Goal: Contribute content: Contribute content

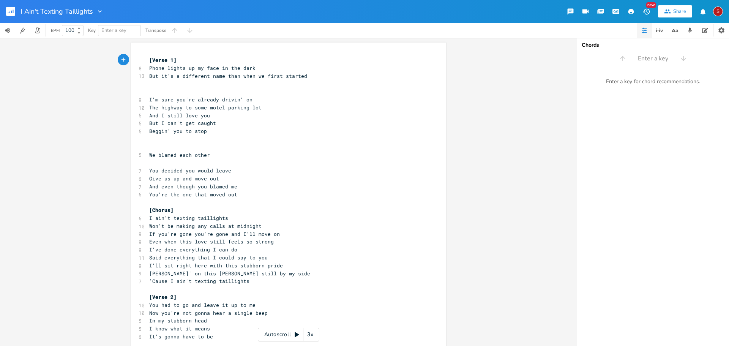
click at [149, 74] on span "But it's a different name than when we first started" at bounding box center [228, 75] width 158 height 7
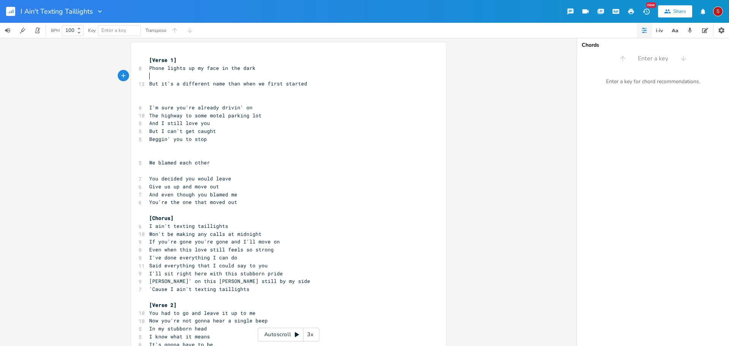
click at [229, 175] on pre "You decided you would leave" at bounding box center [285, 179] width 274 height 8
click at [154, 77] on pre "​" at bounding box center [285, 76] width 274 height 8
type textarea "Changed your name sinv"
type textarea "c"
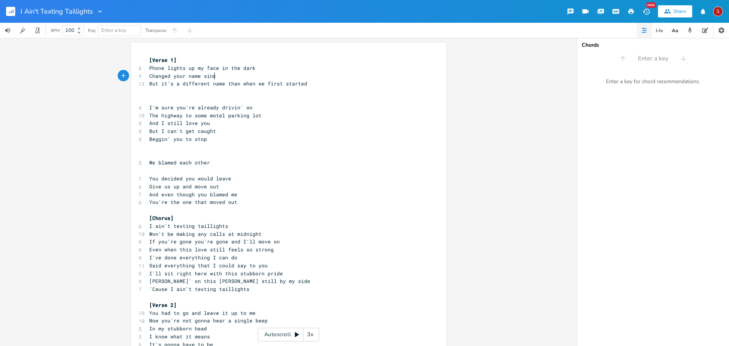
type textarea "e"
type textarea "ce we fell apart"
click at [177, 83] on span "But it's a different name than when we first started" at bounding box center [228, 83] width 158 height 7
type textarea "than your"
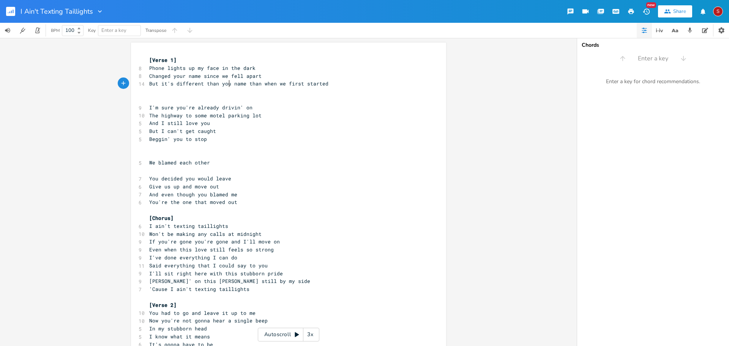
scroll to position [0, 22]
drag, startPoint x: 301, startPoint y: 86, endPoint x: 302, endPoint y: 93, distance: 7.7
click at [301, 85] on pre "But it's different than your name when we started" at bounding box center [285, 84] width 274 height 8
type textarea "B"
drag, startPoint x: 257, startPoint y: 74, endPoint x: 146, endPoint y: 78, distance: 110.1
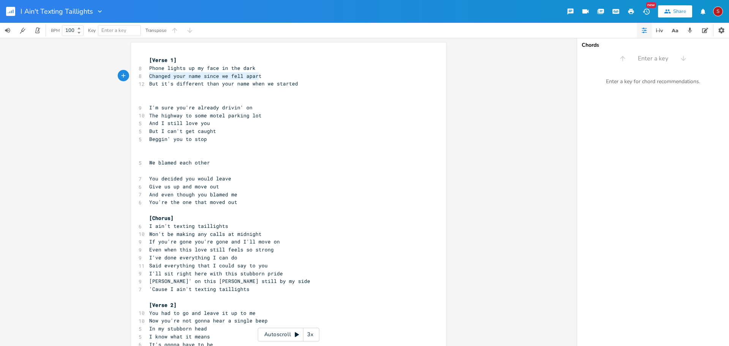
click at [148, 78] on pre "Changed your name since we fell apart" at bounding box center [285, 76] width 274 height 8
type textarea "​"
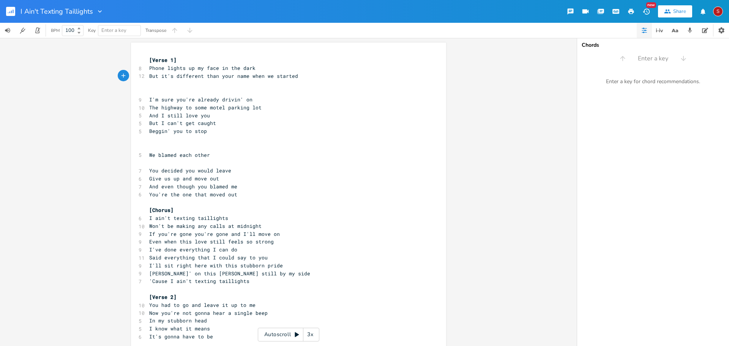
click at [159, 85] on pre "​" at bounding box center [285, 84] width 274 height 8
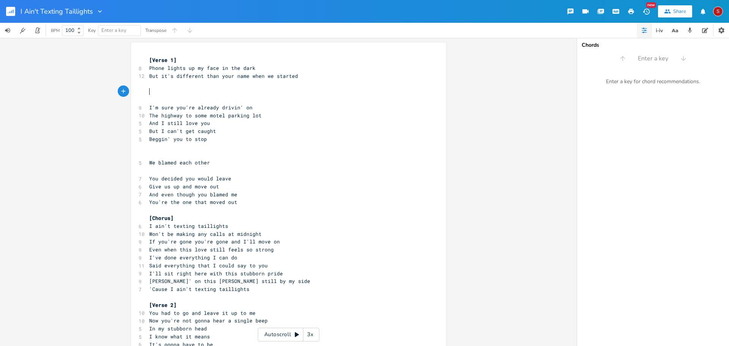
paste textarea "[PERSON_NAME]"
click at [313, 120] on pre "And I still love you" at bounding box center [285, 123] width 274 height 8
type textarea "en we started"
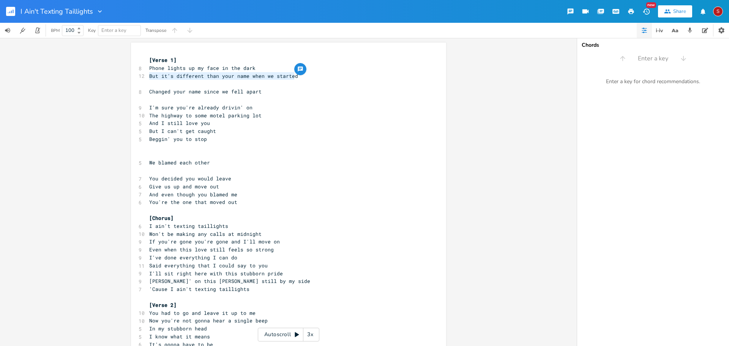
drag, startPoint x: 294, startPoint y: 76, endPoint x: 147, endPoint y: 76, distance: 146.8
click at [148, 76] on pre "But it's different than your name when we started" at bounding box center [285, 76] width 274 height 8
type textarea "But it's different than your name when we started"
click at [321, 105] on pre "I'm sure you're already drivin' on" at bounding box center [285, 108] width 274 height 8
click at [149, 77] on span "But it's different than your name when we started" at bounding box center [223, 75] width 149 height 7
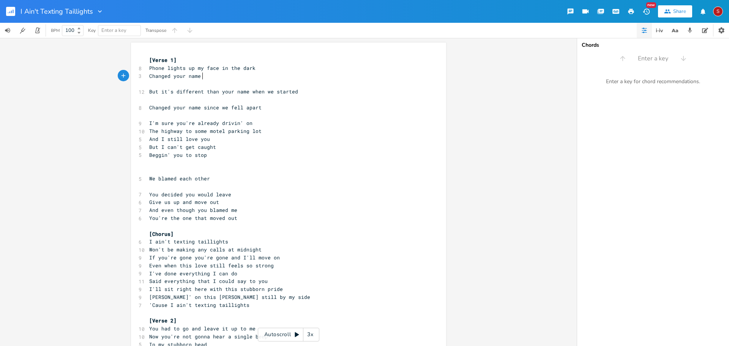
type textarea "Changed your name h"
type textarea "though as"
type textarea "nd it rips at my heart"
click at [199, 82] on pre "​" at bounding box center [285, 84] width 274 height 8
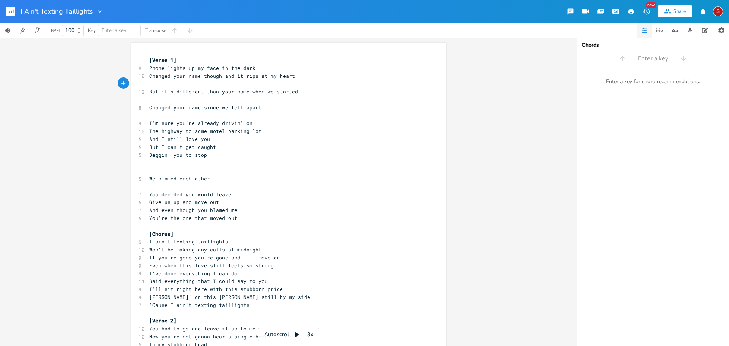
click at [155, 82] on pre "​" at bounding box center [285, 84] width 274 height 8
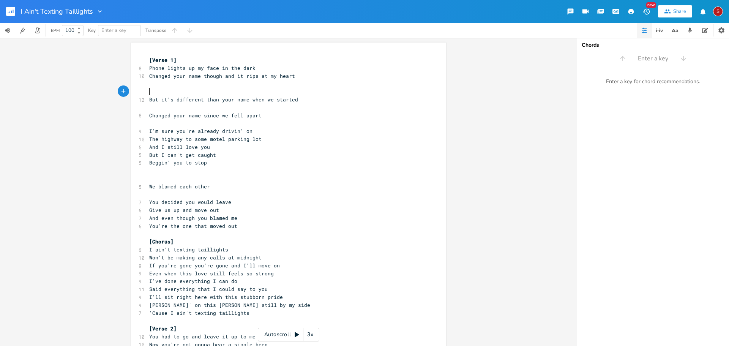
click at [229, 77] on span "Changed your name though and it rips at my heart" at bounding box center [222, 75] width 146 height 7
type textarea "sot"
click at [218, 83] on pre "​" at bounding box center [285, 84] width 274 height 8
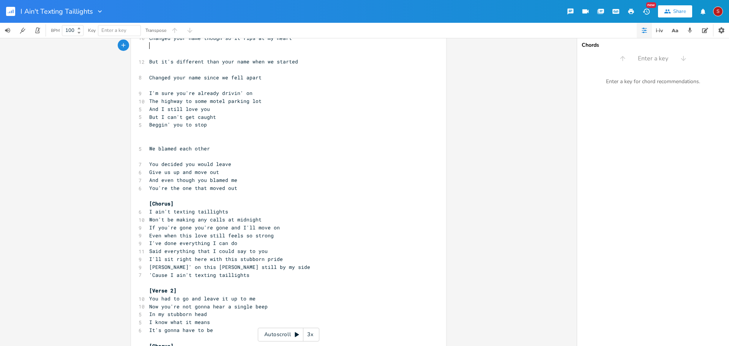
scroll to position [0, 0]
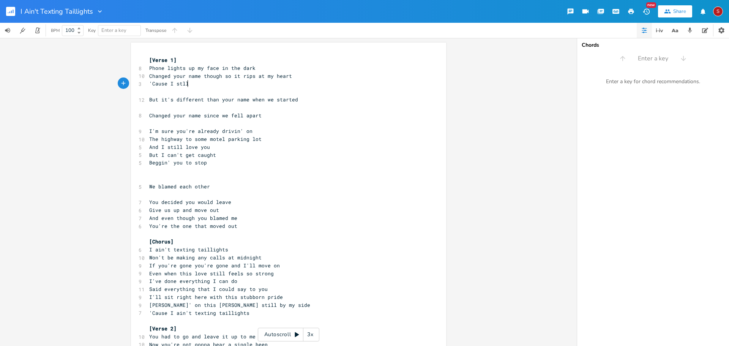
type textarea "'Cause I stll l"
type textarea "ill loo"
type textarea "lo"
type textarea "ove you"
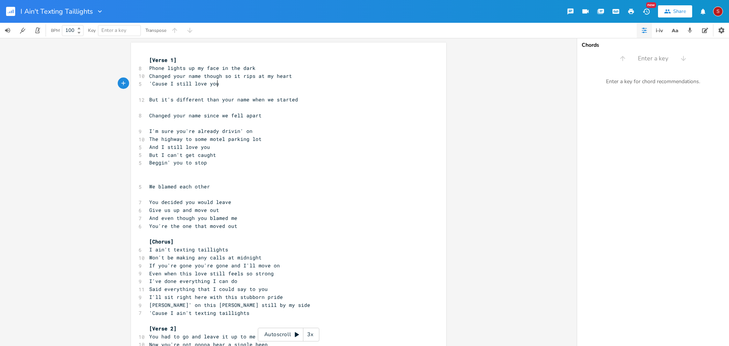
scroll to position [0, 17]
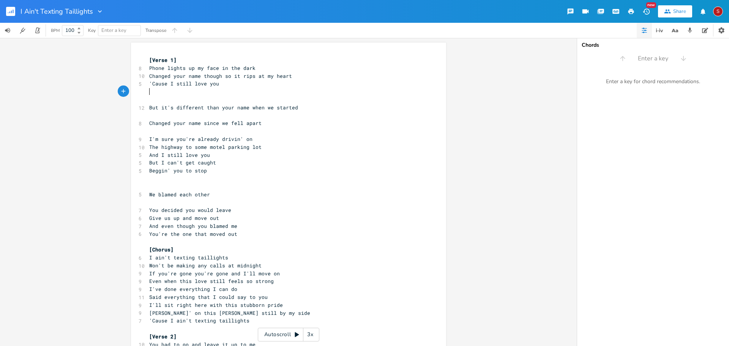
click at [157, 91] on pre "​" at bounding box center [285, 92] width 274 height 8
type textarea "Even if we're right back where we started"
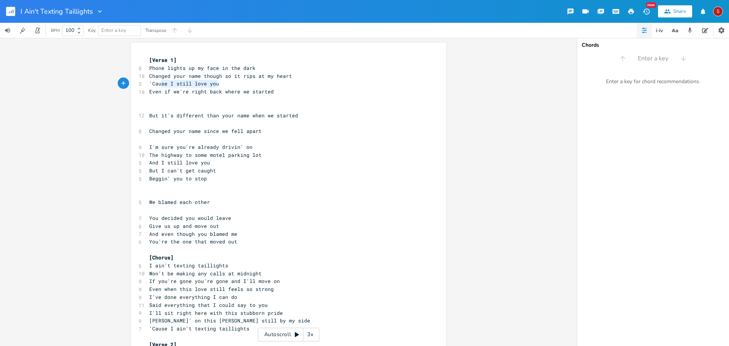
type textarea "Cause I still love you"
drag, startPoint x: 217, startPoint y: 83, endPoint x: 150, endPoint y: 84, distance: 66.4
click at [150, 84] on pre "'Cause I still love you" at bounding box center [285, 84] width 274 height 8
type textarea "No more smile at the end"
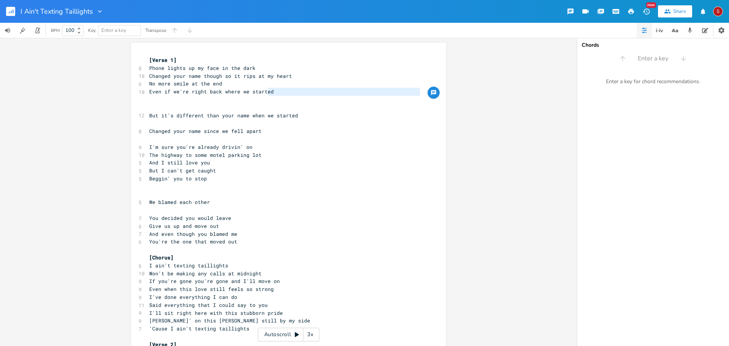
type textarea "Even if we're right back where we starte"
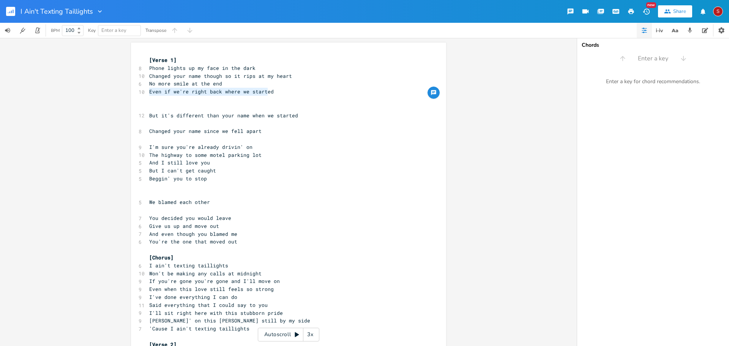
drag, startPoint x: 266, startPoint y: 91, endPoint x: 146, endPoint y: 94, distance: 120.7
click at [148, 94] on pre "Even if we're right back where we started" at bounding box center [285, 92] width 274 height 8
type textarea "'Cause we;re"
type textarea "'re be"
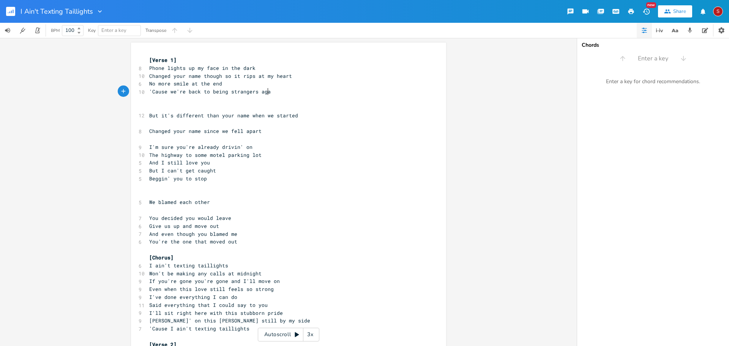
scroll to position [0, 63]
type textarea "ack to being strangers again"
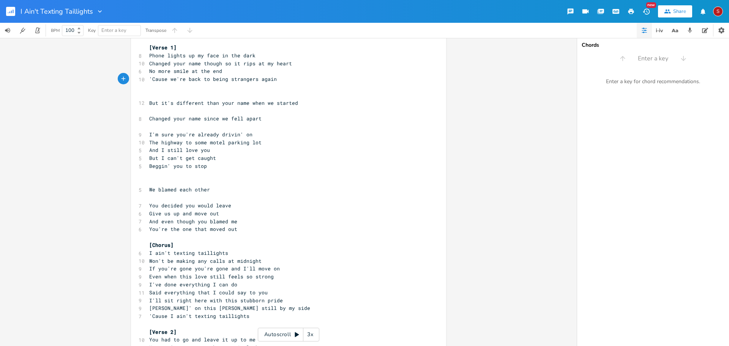
scroll to position [0, 0]
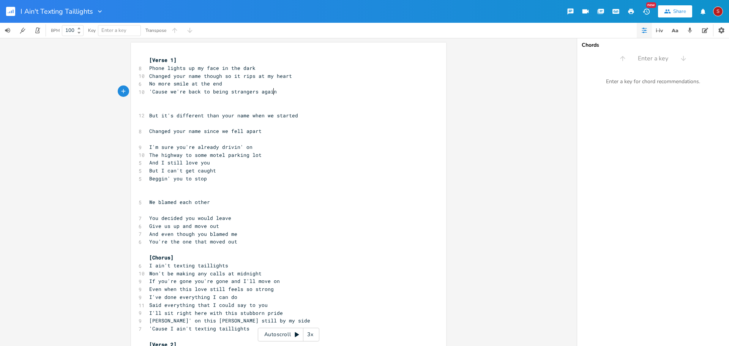
click at [169, 98] on pre "​" at bounding box center [285, 100] width 274 height 8
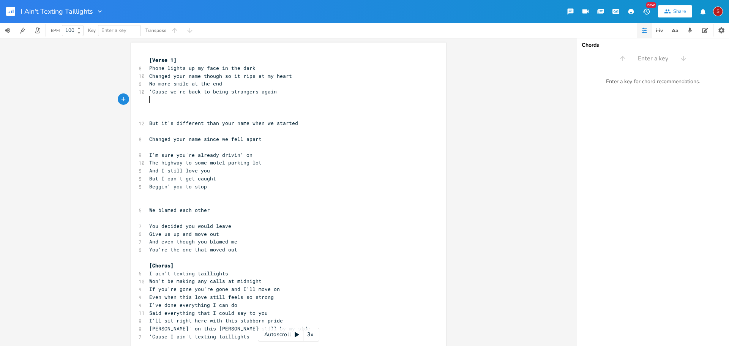
click at [148, 102] on pre "​" at bounding box center [285, 100] width 274 height 8
type textarea "And again"
click at [245, 112] on pre "​" at bounding box center [285, 116] width 274 height 8
click at [158, 99] on span "And again" at bounding box center [162, 99] width 27 height 7
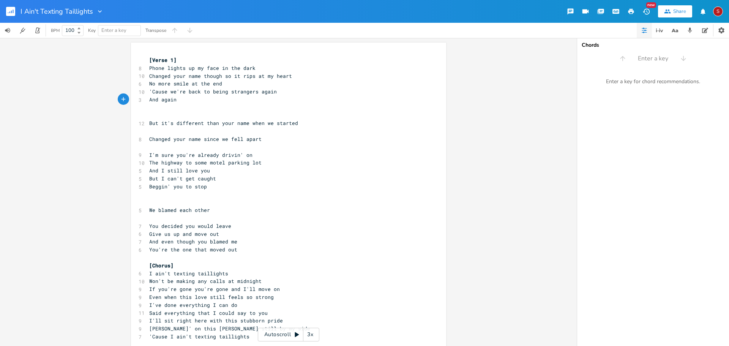
scroll to position [0, 2]
type textarea "Ill"
type textarea "'ll say it"
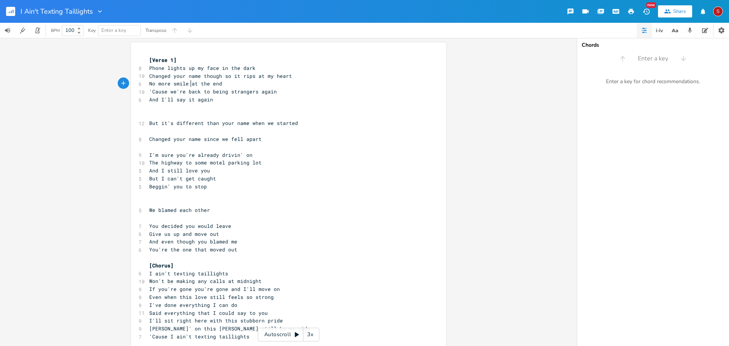
drag, startPoint x: 187, startPoint y: 82, endPoint x: 195, endPoint y: 92, distance: 12.4
click at [187, 82] on span "No more smile at the end" at bounding box center [185, 83] width 73 height 7
type textarea "there sittin' there"
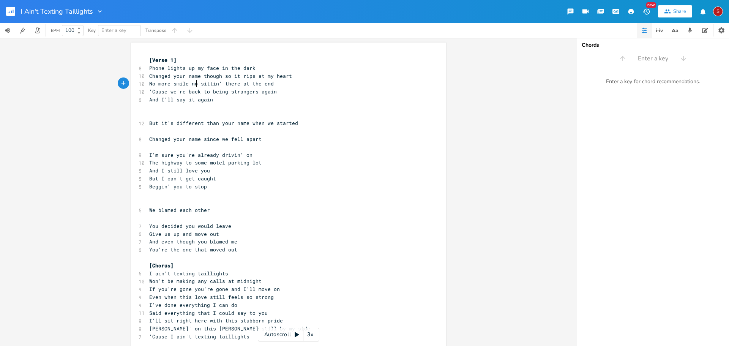
type textarea "now"
click at [276, 82] on pre "No more smile now sittin' there at the end" at bounding box center [285, 84] width 274 height 8
type textarea "/[PERSON_NAME] more smil"
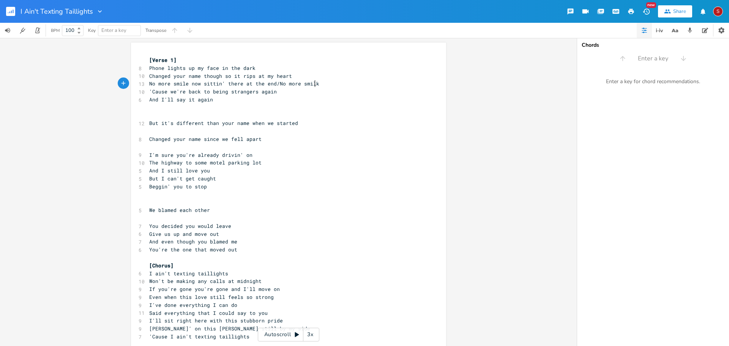
type textarea "more smilke"
type textarea "e"
type textarea "e at the end"
click at [156, 100] on span "And I'll say it again" at bounding box center [181, 99] width 64 height 7
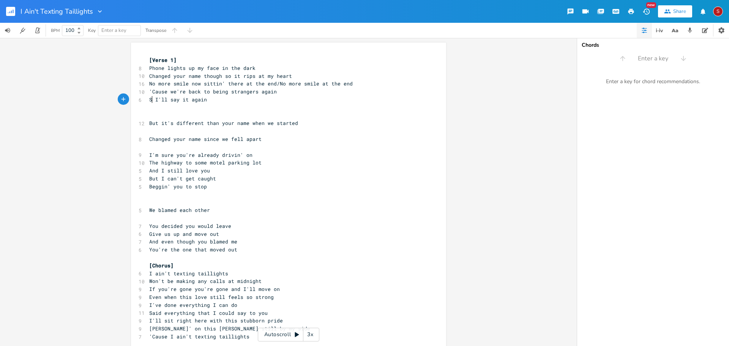
type textarea "So"
click at [212, 92] on span "'Cause we're back to being strangers again" at bounding box center [212, 91] width 127 height 7
drag, startPoint x: 203, startPoint y: 101, endPoint x: 216, endPoint y: 101, distance: 12.9
click at [204, 100] on span "So I'll say it again" at bounding box center [179, 99] width 61 height 7
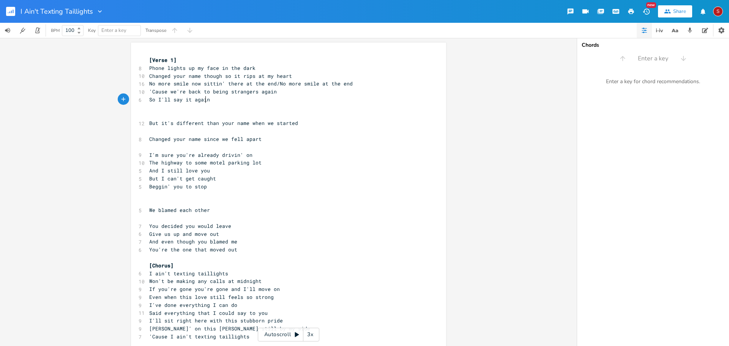
drag, startPoint x: 152, startPoint y: 99, endPoint x: 164, endPoint y: 116, distance: 21.0
click at [152, 99] on span "So I'll say it again" at bounding box center [179, 99] width 61 height 7
type textarea "And"
click at [273, 139] on pre "Changed your name since we fell apart" at bounding box center [285, 139] width 274 height 8
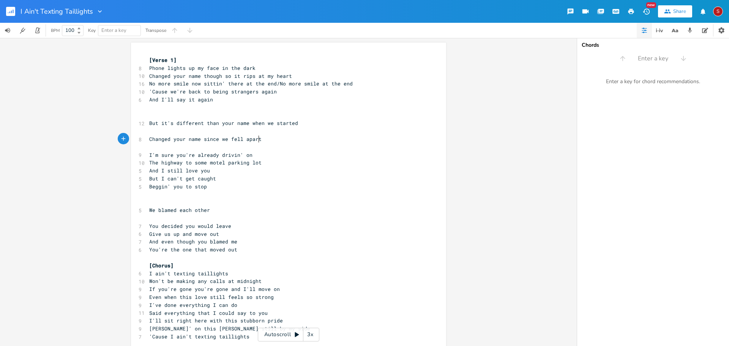
click at [226, 102] on pre "And I'll say it again" at bounding box center [285, 100] width 274 height 8
click at [148, 83] on pre "No more smile now sittin' there at the end/No more smile at the end" at bounding box center [285, 84] width 274 height 8
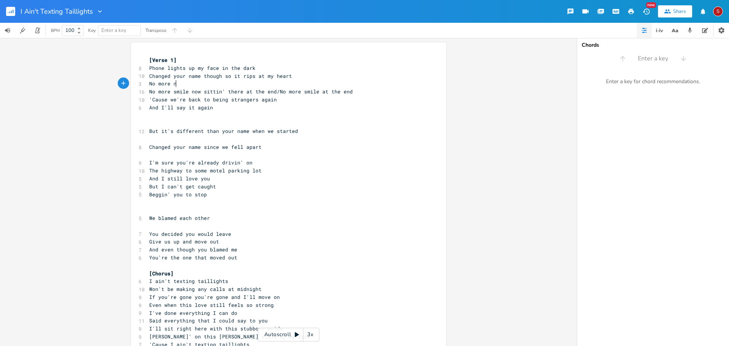
type textarea "No more niuc"
type textarea "ckname or a smile at the end"
click at [152, 107] on span "And I'll say it again" at bounding box center [181, 107] width 64 height 7
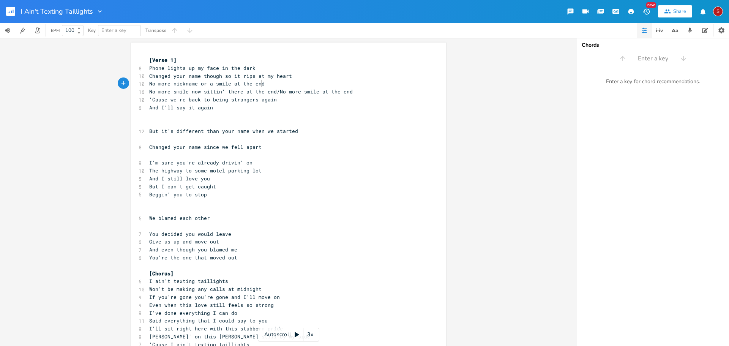
type textarea "And"
click at [152, 107] on span "And I'll say it again" at bounding box center [181, 107] width 64 height 7
click at [254, 115] on pre "​" at bounding box center [285, 116] width 274 height 8
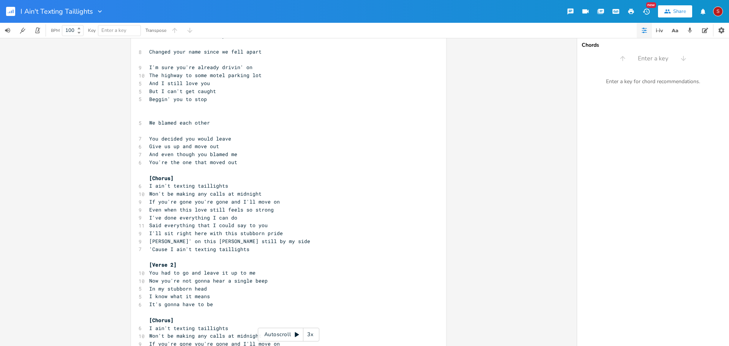
scroll to position [0, 0]
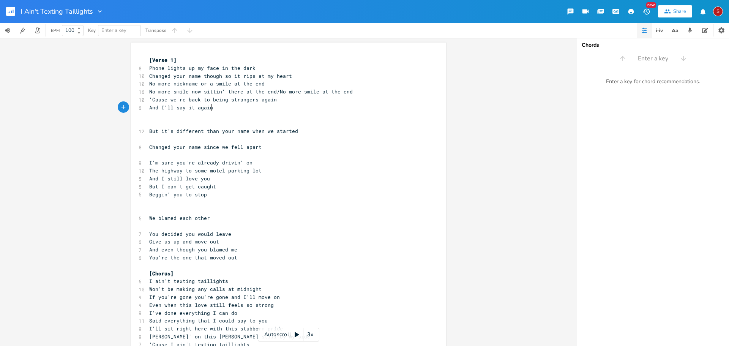
click at [208, 107] on span "And I'll say it again" at bounding box center [181, 107] width 64 height 7
click at [149, 68] on span "Phone lights up my face in the dark" at bounding box center [202, 68] width 106 height 7
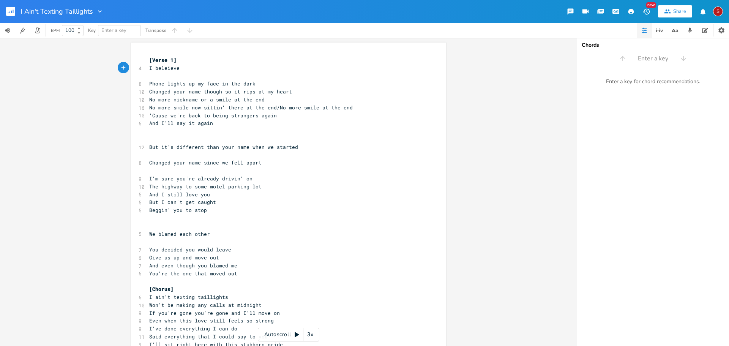
scroll to position [0, 23]
type textarea "I beleieve"
type textarea "ieve iun"
type textarea "n being h"
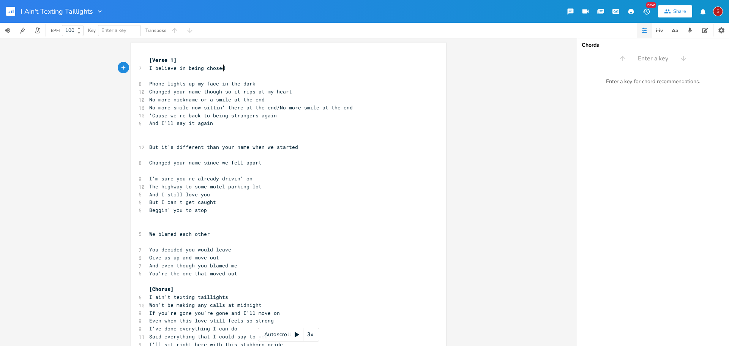
type textarea "chosedn"
type textarea "n"
click at [288, 124] on pre "And I'll say it again" at bounding box center [285, 123] width 274 height 8
click at [223, 71] on pre "I believe in being chosen" at bounding box center [285, 68] width 274 height 8
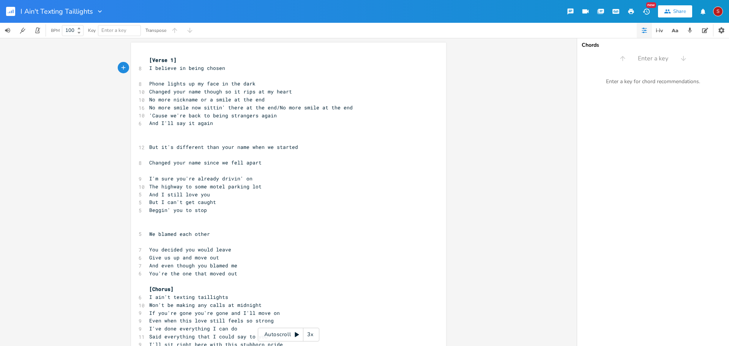
click at [307, 128] on pre "​" at bounding box center [285, 131] width 274 height 8
click at [149, 115] on span "'Cause we're back to being strangers again" at bounding box center [212, 115] width 127 height 7
type textarea "/"
drag, startPoint x: 272, startPoint y: 108, endPoint x: 277, endPoint y: 115, distance: 8.7
click at [273, 108] on span "No more smile now sittin' there at the end/No more smile at the end" at bounding box center [250, 107] width 203 height 7
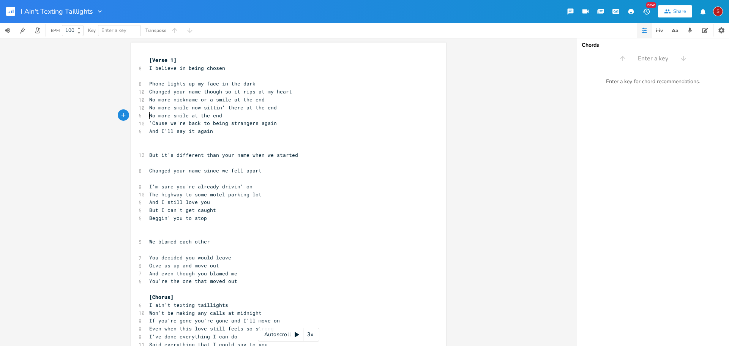
click at [227, 118] on pre "No more smile at the end" at bounding box center [285, 116] width 274 height 8
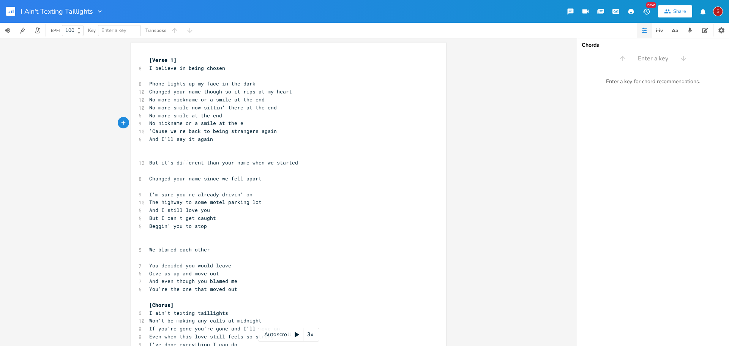
type textarea "No nickname or a smile at the end"
click at [291, 130] on pre "'Cause we're back to being strangers again" at bounding box center [285, 131] width 274 height 8
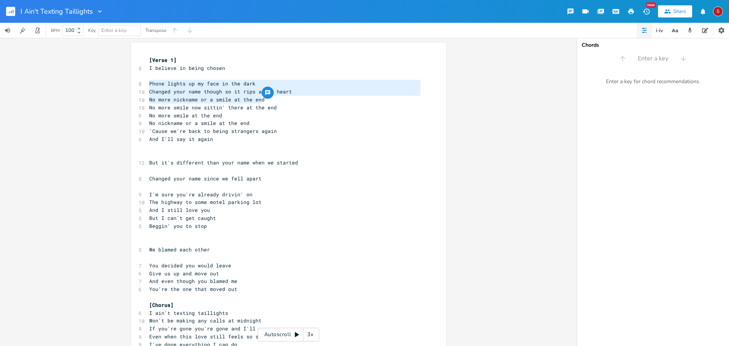
drag, startPoint x: 146, startPoint y: 83, endPoint x: 300, endPoint y: 98, distance: 154.7
click at [300, 98] on div "[Verse 1] 8 I believe in being chosen ​ 8 Phone lights up my face in the dark 1…" at bounding box center [285, 352] width 274 height 592
type textarea "Phone lights up my face in the dark Changed your name though so it rips at my h…"
click at [231, 153] on pre "​" at bounding box center [285, 155] width 274 height 8
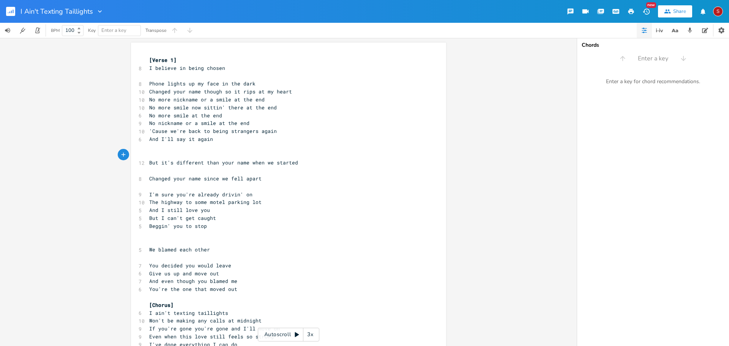
click at [145, 131] on div "x [Verse 1] 8 I believe in being chosen ​ 8 Phone lights up my face in the dark…" at bounding box center [288, 350] width 315 height 616
type textarea "'Cause we're back to being strangers again And I'll say it again"
drag, startPoint x: 146, startPoint y: 131, endPoint x: 210, endPoint y: 140, distance: 64.1
click at [210, 140] on div "[Verse 1] 8 I believe in being chosen ​ 8 Phone lights up my face in the dark 1…" at bounding box center [285, 352] width 274 height 592
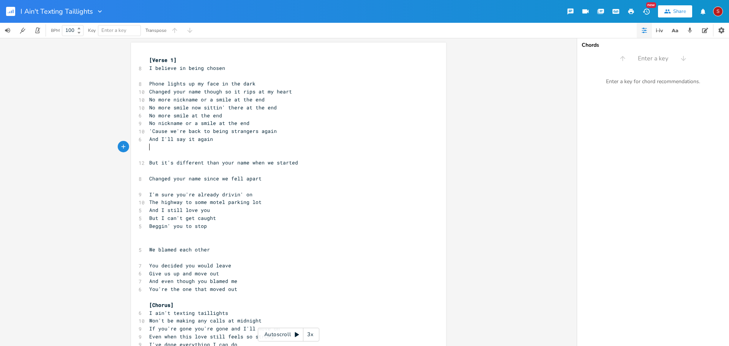
click at [288, 150] on pre "​" at bounding box center [285, 147] width 274 height 8
click at [243, 90] on span "Changed your name though so it rips at my heart" at bounding box center [220, 91] width 143 height 7
type textarea "tears"
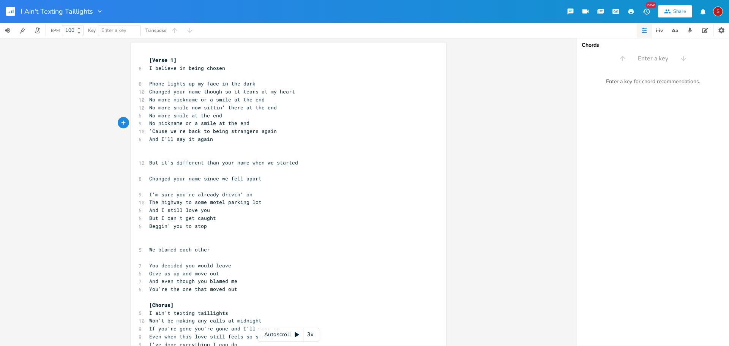
click at [335, 120] on pre "No nickname or a smile at the end" at bounding box center [285, 123] width 274 height 8
click at [242, 90] on span "Changed your name though so it tears at my heart" at bounding box center [222, 91] width 146 height 7
click at [214, 91] on span "Changed your name though so it tears at my heart" at bounding box center [222, 91] width 146 height 7
type textarea "now"
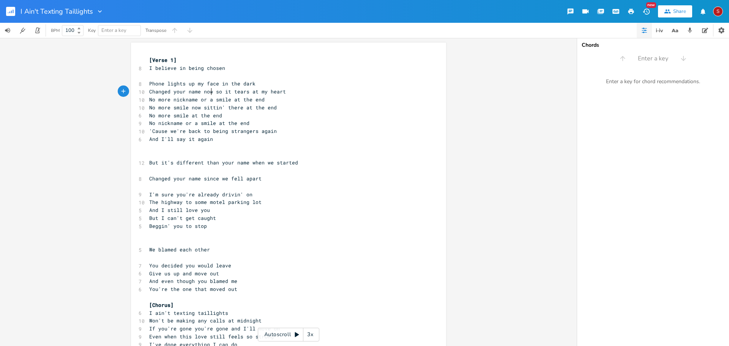
scroll to position [0, 10]
click at [243, 91] on span "Changed your name now so it tears at my heart" at bounding box center [217, 91] width 137 height 7
type textarea "tears"
click at [243, 91] on span "Changed your name now so it tears at my heart" at bounding box center [217, 91] width 137 height 7
click at [301, 127] on pre "'Cause we're back to being strangers again" at bounding box center [285, 131] width 274 height 8
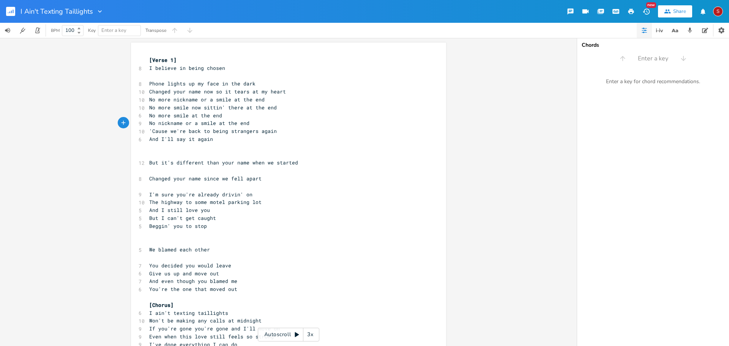
drag, startPoint x: 260, startPoint y: 92, endPoint x: 308, endPoint y: 132, distance: 62.8
click at [260, 91] on span "Changed your name now so it tears at my heart" at bounding box center [217, 91] width 137 height 7
click at [251, 90] on span "Changed your name now so it tears at my heart" at bounding box center [217, 91] width 137 height 7
type textarea "hardens"
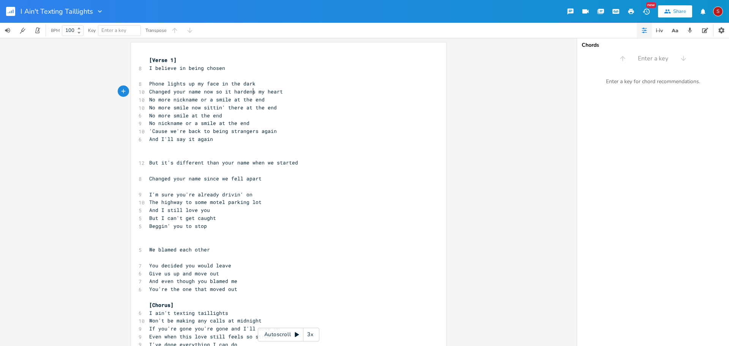
click at [261, 101] on pre "No more nickname or a smile at the end" at bounding box center [285, 100] width 274 height 8
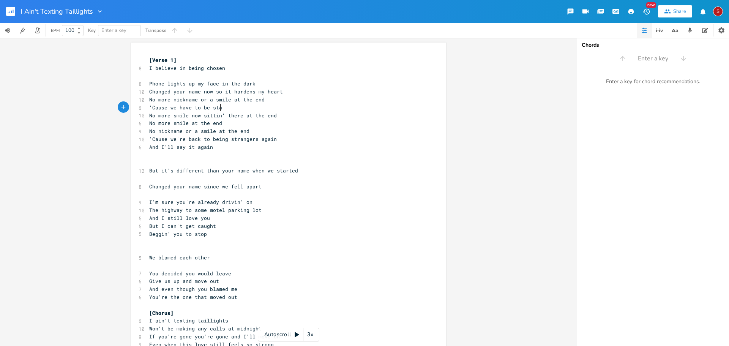
type textarea "'Cause we have to be [PERSON_NAME]"
type textarea "rna"
type textarea "angers again"
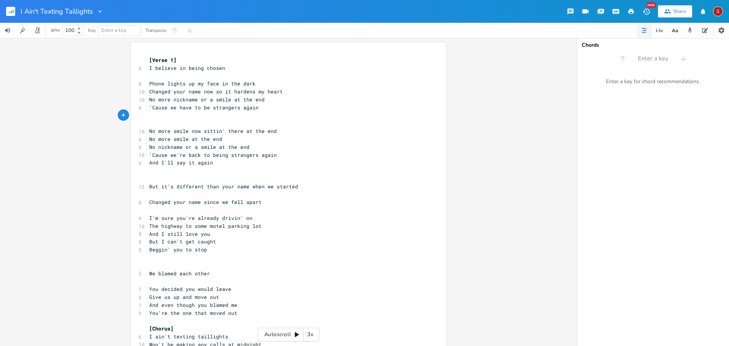
click at [208, 90] on span "Changed your name now so it hardens my heart" at bounding box center [216, 91] width 134 height 7
type textarea "thog"
type textarea "ugh"
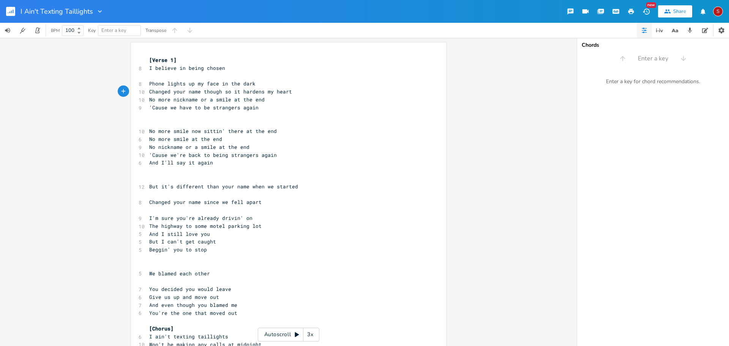
click at [153, 115] on pre "​" at bounding box center [285, 116] width 274 height 8
click at [163, 98] on span "No more nickname or a smile at the end" at bounding box center [206, 99] width 115 height 7
drag, startPoint x: 239, startPoint y: 98, endPoint x: 144, endPoint y: 101, distance: 94.9
type textarea "If this is t"
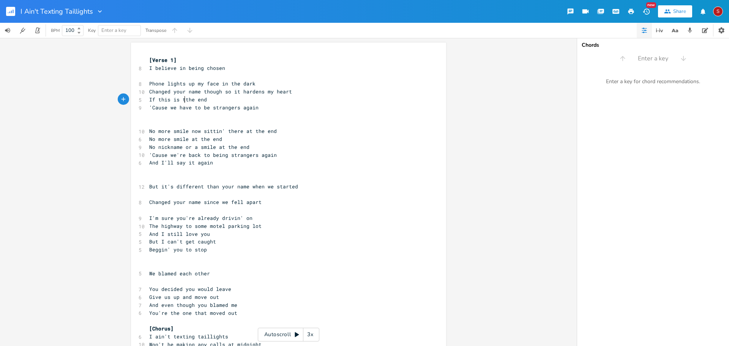
scroll to position [0, 20]
type textarea "Then"
click at [283, 128] on pre "No more smile now sittin' there at the end" at bounding box center [285, 131] width 274 height 8
click at [151, 119] on pre "​" at bounding box center [285, 123] width 274 height 8
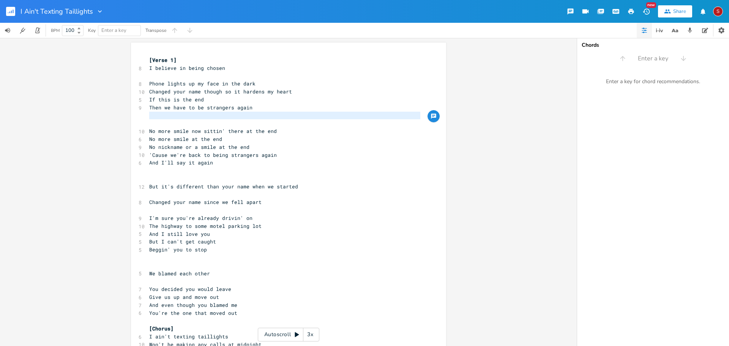
click at [176, 120] on pre "​" at bounding box center [285, 123] width 274 height 8
click at [148, 116] on pre "​" at bounding box center [285, 116] width 274 height 8
click at [176, 115] on pre "​" at bounding box center [285, 116] width 274 height 8
type textarea "And out of self respect"
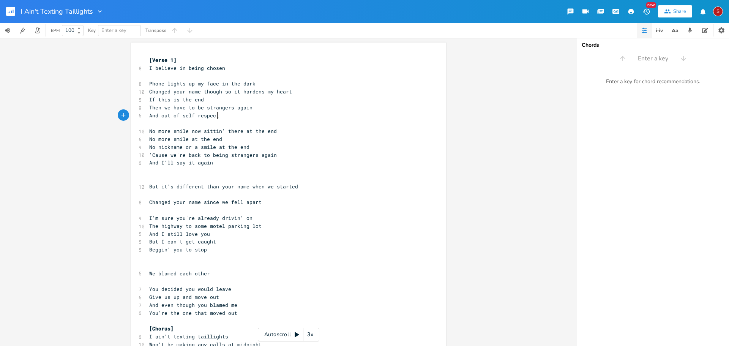
click at [149, 81] on span "Phone lights up my face in the dark" at bounding box center [202, 83] width 106 height 7
type textarea "My p"
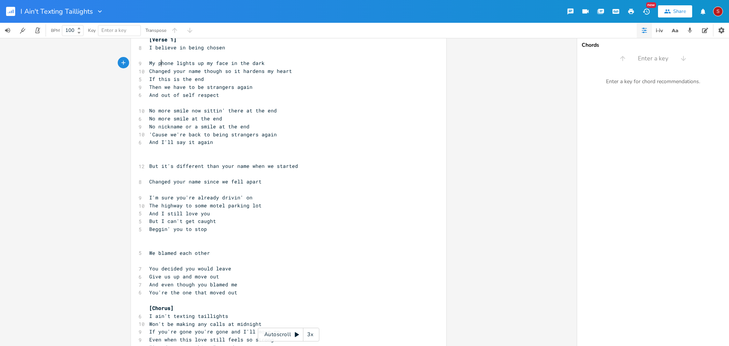
scroll to position [38, 0]
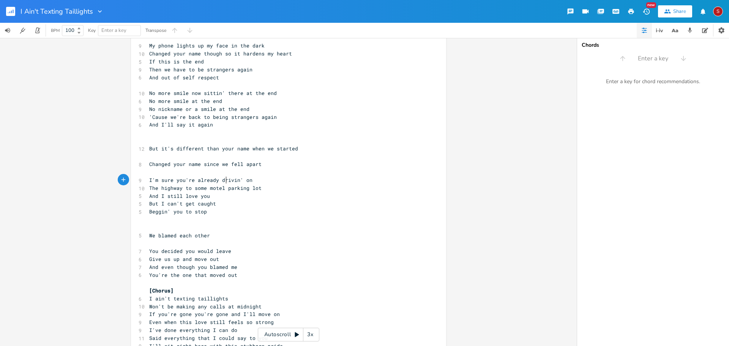
click at [225, 181] on span "I'm sure you're already drivin' on" at bounding box center [200, 179] width 103 height 7
type textarea "drivin"
click at [225, 181] on span "I'm sure you're already drivin' on" at bounding box center [200, 179] width 103 height 7
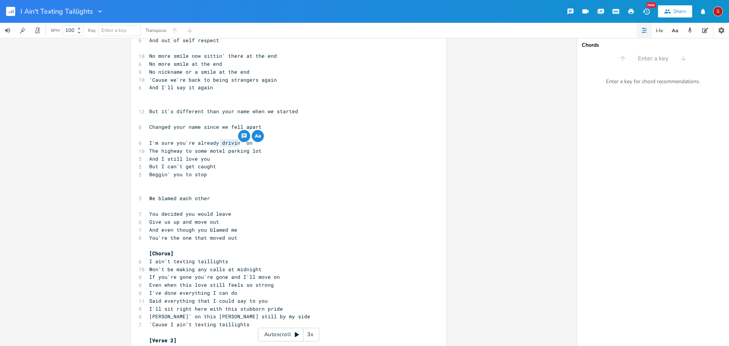
scroll to position [76, 0]
click at [306, 178] on pre "​" at bounding box center [285, 182] width 274 height 8
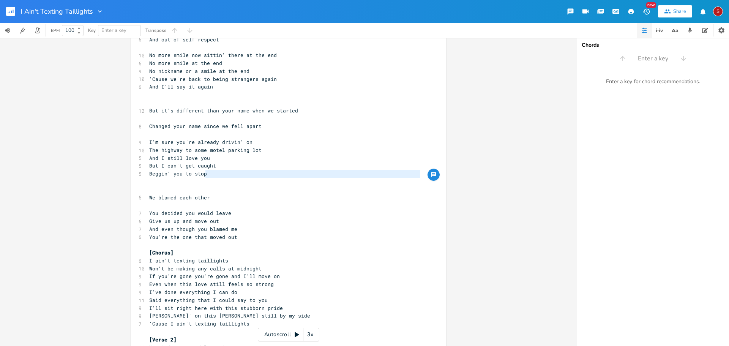
click at [227, 142] on span "I'm sure you're already drivin' on" at bounding box center [200, 141] width 103 height 7
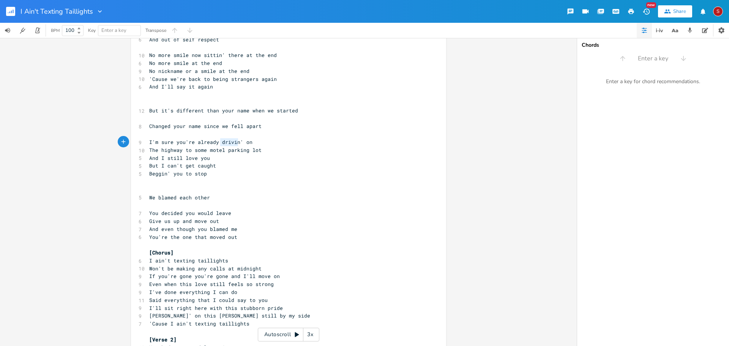
click at [227, 142] on span "I'm sure you're already drivin' on" at bounding box center [200, 141] width 103 height 7
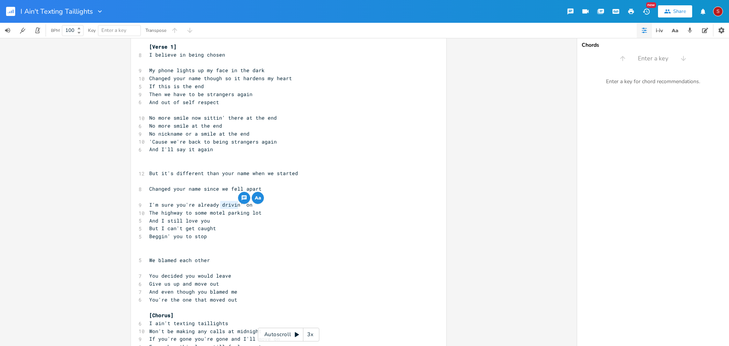
scroll to position [0, 0]
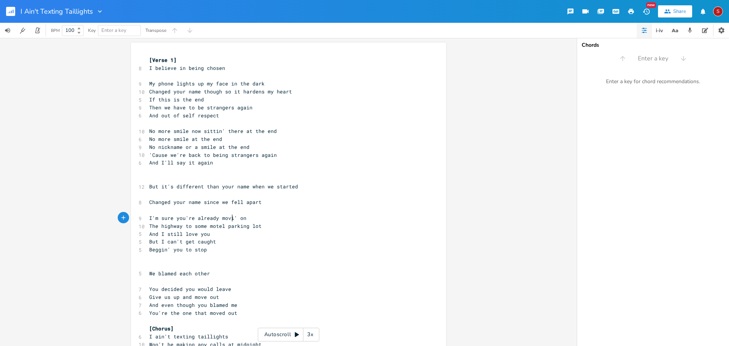
type textarea "movin"
click at [189, 228] on span "The highway to some motel parking lot" at bounding box center [205, 225] width 112 height 7
click at [171, 227] on span "The highway to some motel parking lot" at bounding box center [205, 225] width 112 height 7
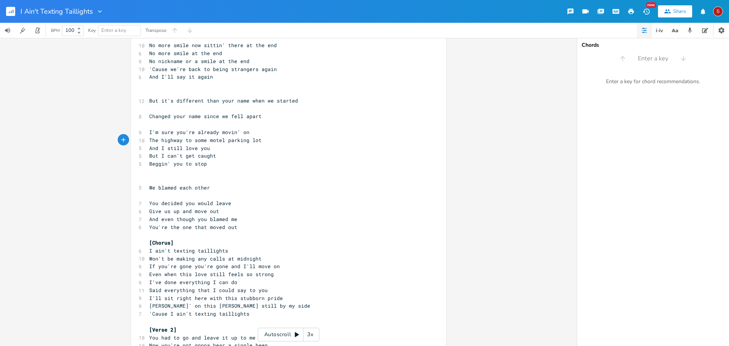
scroll to position [114, 0]
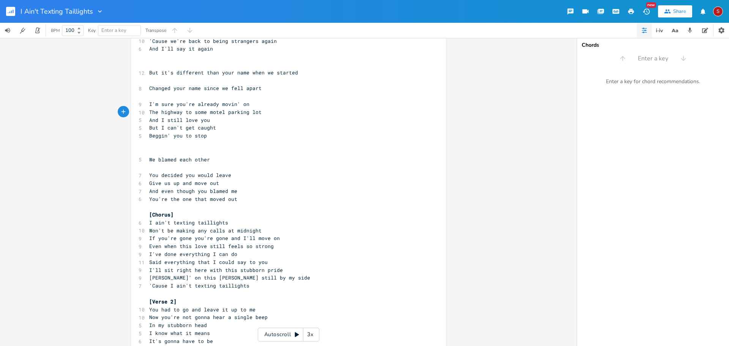
click at [247, 105] on pre "I'm sure you're already movin' on" at bounding box center [285, 104] width 274 height 8
click at [148, 111] on pre "The highway to some motel parking lot" at bounding box center [285, 112] width 274 height 8
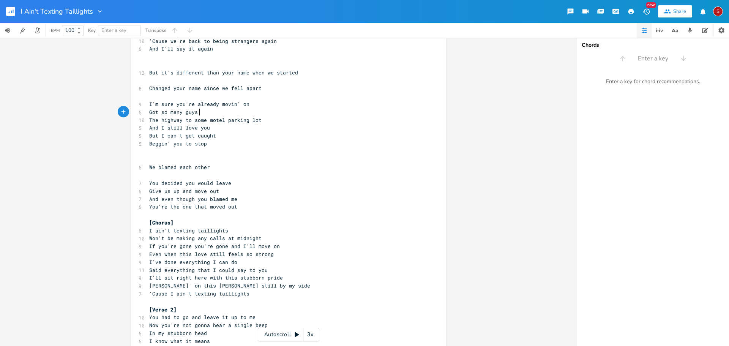
type textarea "Got so many guys l"
type textarea "tellin' ies"
click at [222, 113] on span "Got so many guys tellin' ies" at bounding box center [191, 112] width 85 height 7
type textarea "l"
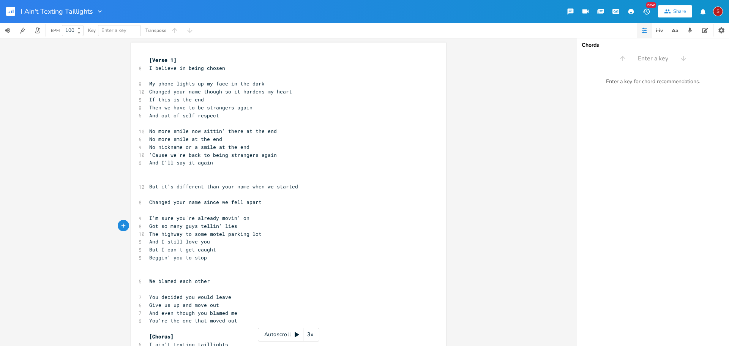
scroll to position [38, 0]
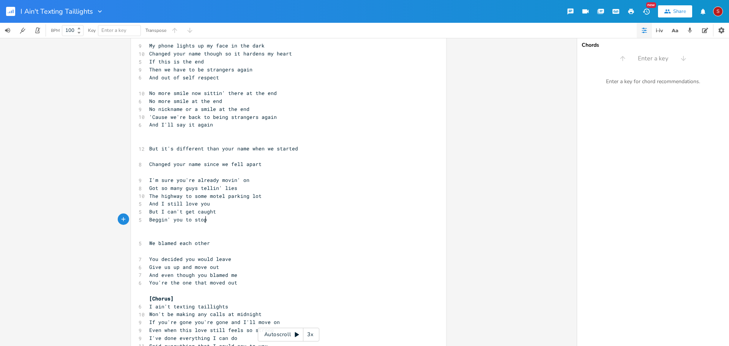
click at [308, 217] on pre "Beggin' you to stop" at bounding box center [285, 220] width 274 height 8
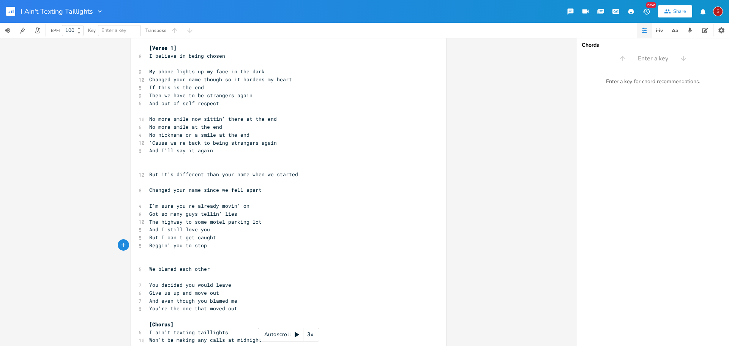
scroll to position [0, 0]
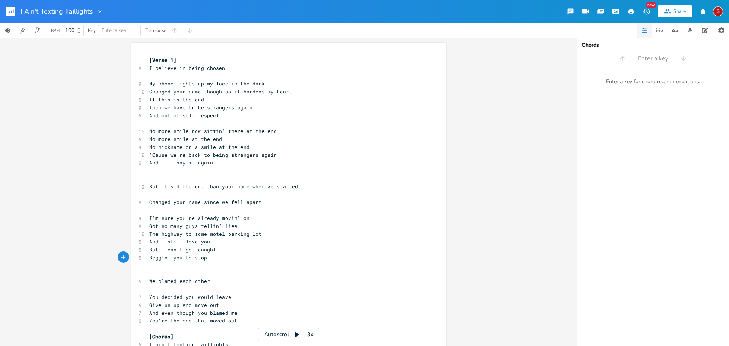
click at [335, 173] on pre "​" at bounding box center [285, 171] width 274 height 8
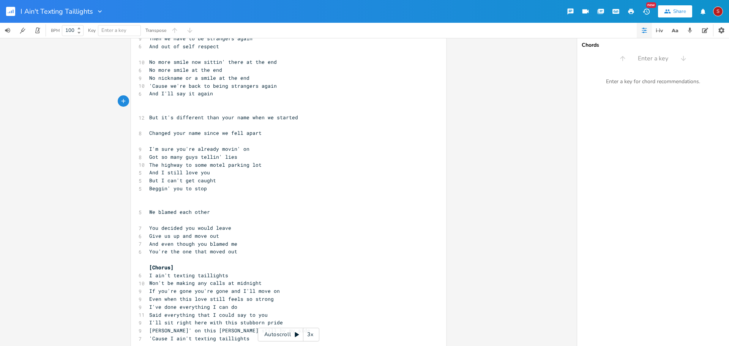
scroll to position [76, 0]
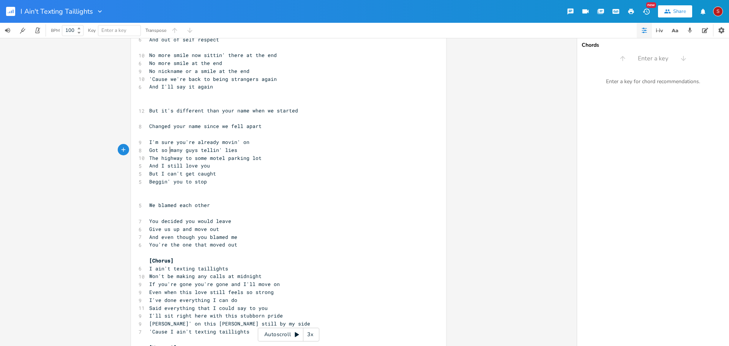
click at [166, 147] on span "Got so many guys tellin' lies" at bounding box center [193, 149] width 88 height 7
type textarea "me guy"
type textarea "tryin;"
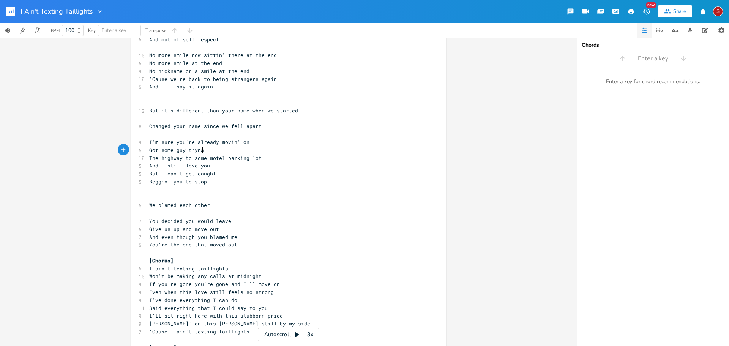
type textarea "na"
click at [204, 150] on span "Got some guy tryna" at bounding box center [176, 149] width 55 height 7
click at [202, 150] on span "Got some guy tryna" at bounding box center [176, 149] width 55 height 7
type textarea "get you l"
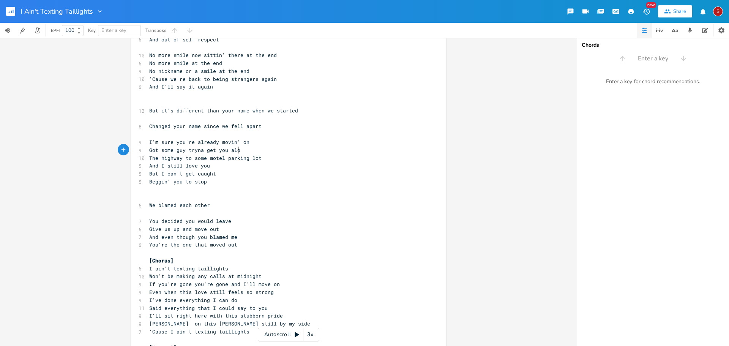
type textarea "alone"
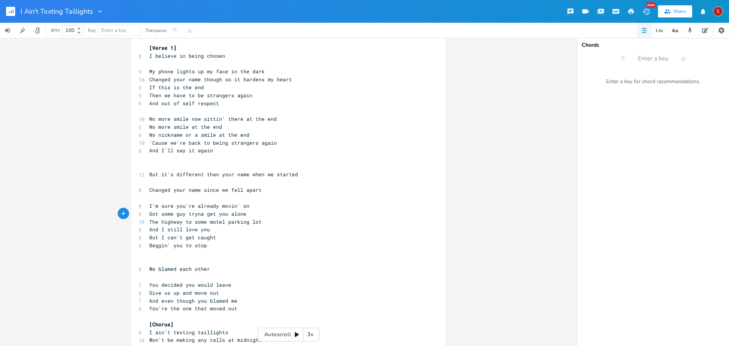
scroll to position [0, 0]
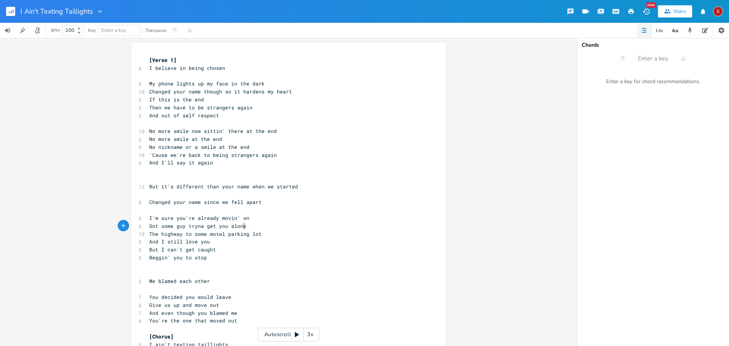
click at [204, 227] on span "Got some guy tryna get you alone" at bounding box center [197, 225] width 97 height 7
type textarea "in' hard jsut"
type textarea "ust"
click at [8, 8] on rect "button" at bounding box center [10, 11] width 9 height 9
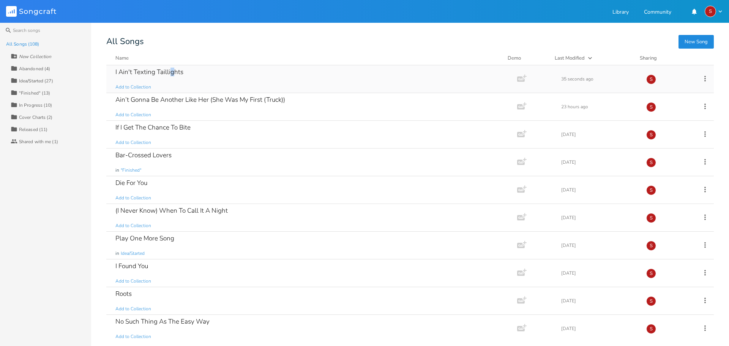
click at [172, 72] on div "I Ain't Texting Taillights" at bounding box center [149, 72] width 68 height 6
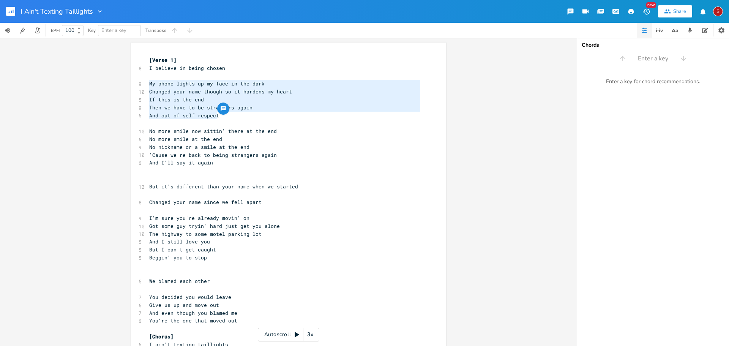
drag, startPoint x: 147, startPoint y: 85, endPoint x: 235, endPoint y: 115, distance: 93.1
type textarea "My phone lights up my face in the dark Changed your name though so it hardens m…"
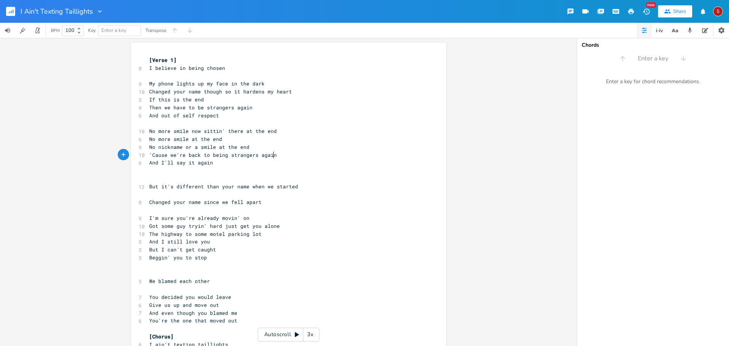
click at [326, 159] on pre "And I'll say it again" at bounding box center [285, 163] width 274 height 8
